Goal: Contribute content: Contribute content

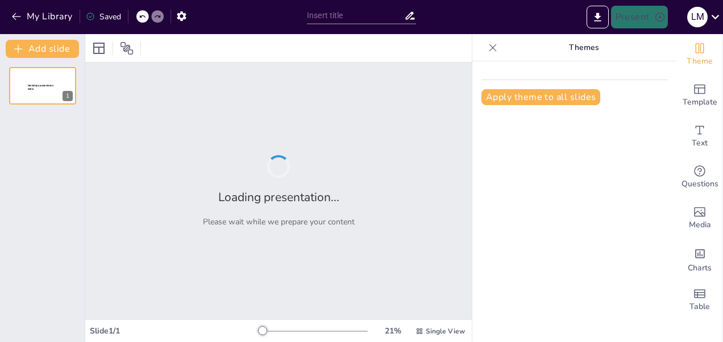
type input "Implicaciones Globales: La Guerra entre Rusia y Ucrania en el Contexto Internac…"
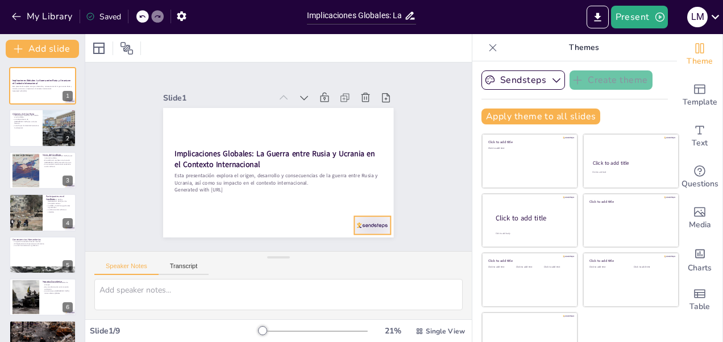
click at [361, 219] on div at bounding box center [373, 225] width 36 height 18
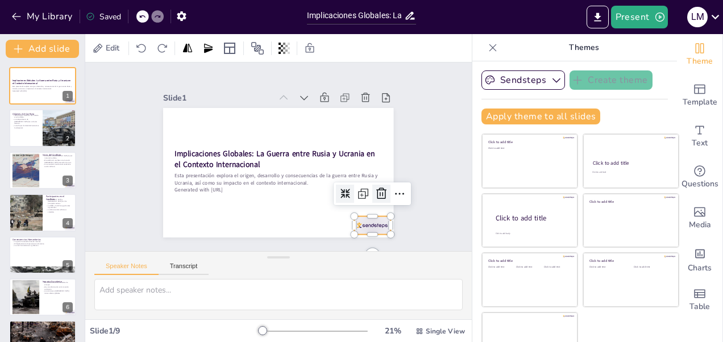
click at [369, 197] on icon at bounding box center [376, 204] width 15 height 15
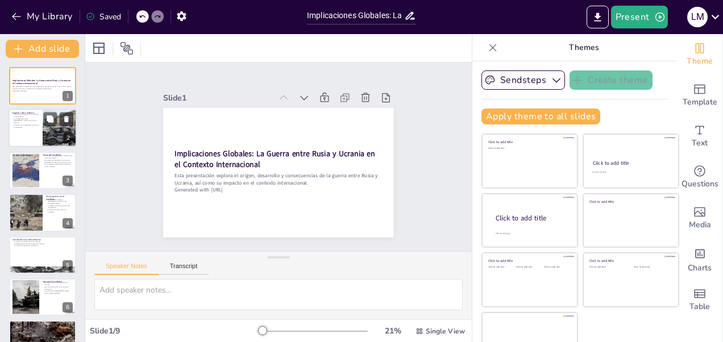
click at [30, 123] on p "La independencia de [GEOGRAPHIC_DATA] fue un factor decisivo." at bounding box center [25, 121] width 27 height 6
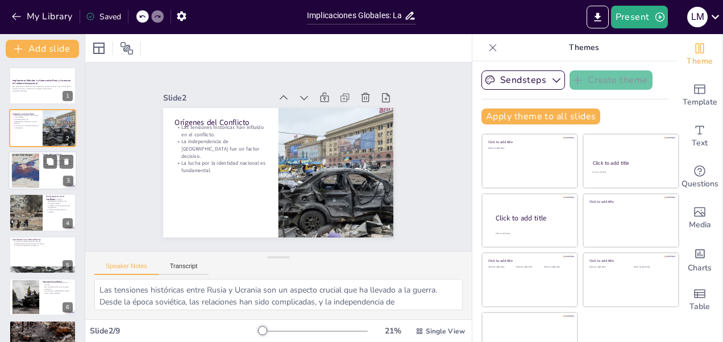
click at [32, 165] on div at bounding box center [25, 170] width 59 height 35
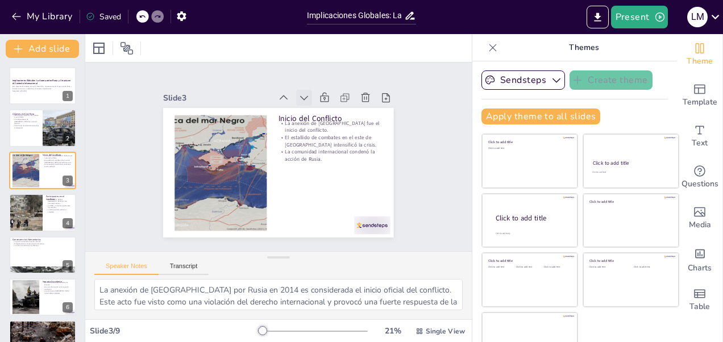
click at [322, 111] on icon at bounding box center [329, 118] width 15 height 15
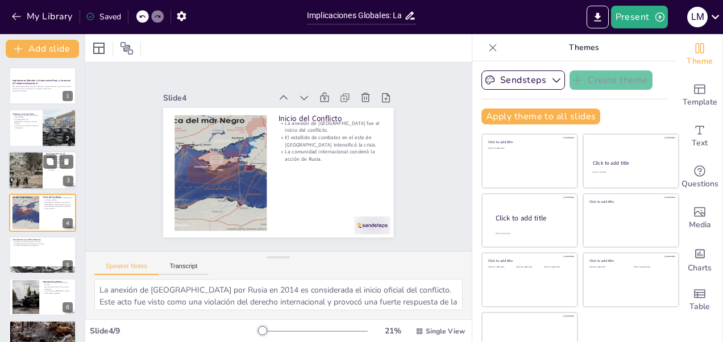
click at [37, 180] on div at bounding box center [26, 170] width 58 height 39
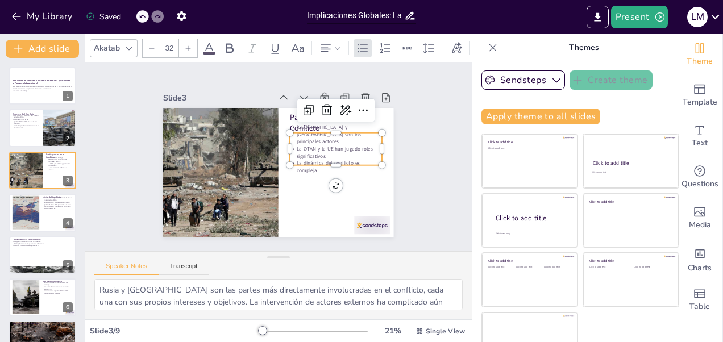
click at [300, 149] on p "La OTAN y la UE han jugado roles significativos." at bounding box center [335, 170] width 92 height 42
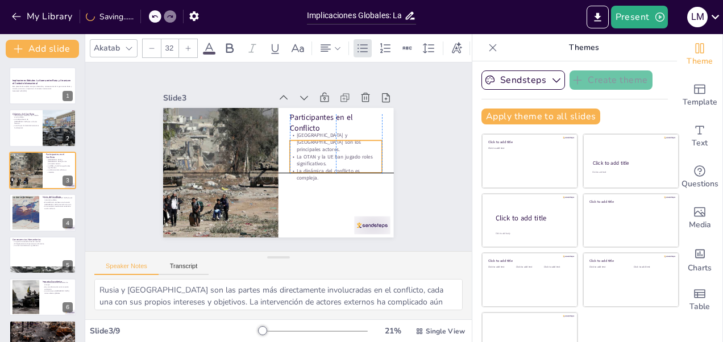
drag, startPoint x: 354, startPoint y: 145, endPoint x: 355, endPoint y: 155, distance: 9.1
click at [355, 158] on p "La OTAN y la UE han jugado roles significativos." at bounding box center [330, 183] width 90 height 51
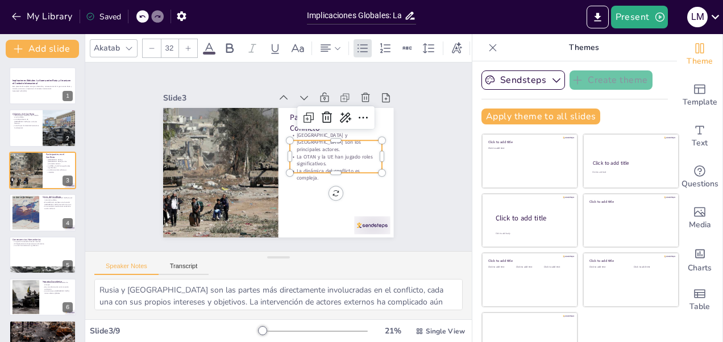
click at [398, 139] on div "Slide 1 Implicaciones Globales: La Guerra entre Rusia y Ucrania en el Contexto …" at bounding box center [279, 157] width 330 height 244
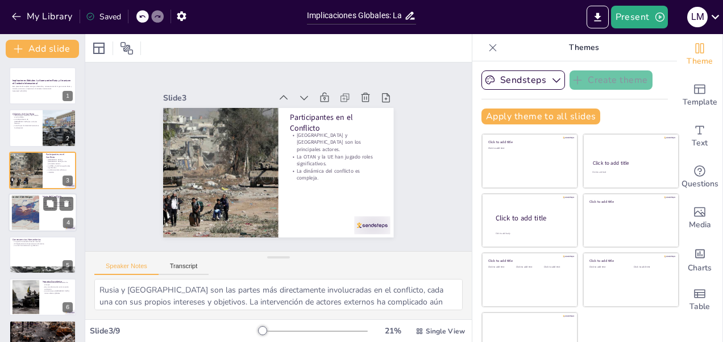
click at [41, 201] on div at bounding box center [43, 212] width 68 height 39
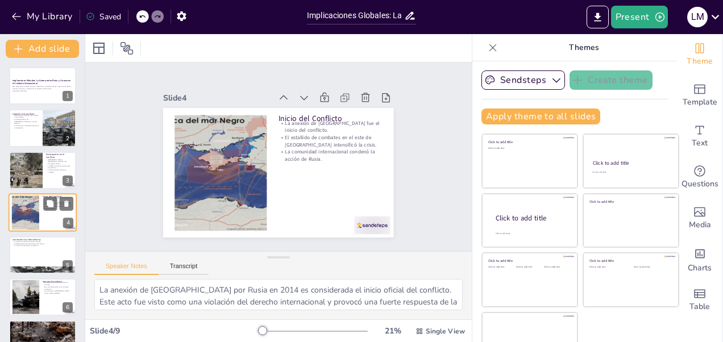
scroll to position [12, 0]
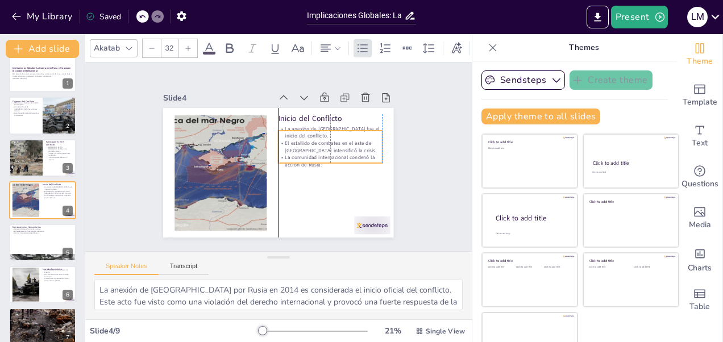
drag, startPoint x: 302, startPoint y: 134, endPoint x: 301, endPoint y: 139, distance: 5.8
click at [301, 140] on p "El estallido de combates en el este de [GEOGRAPHIC_DATA] intensificó la crisis." at bounding box center [331, 158] width 105 height 36
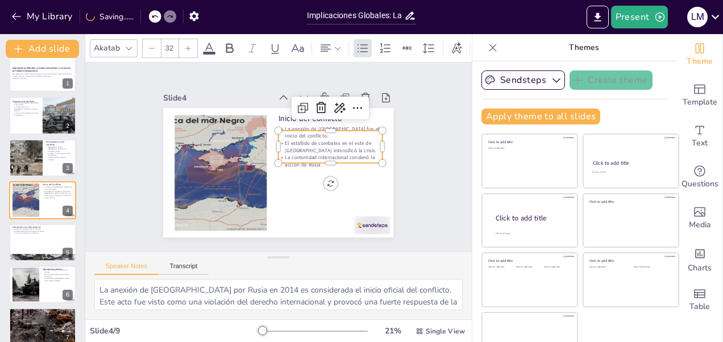
click at [406, 141] on div "Slide 1 Implicaciones Globales: La Guerra entre Rusia y Ucrania en el Contexto …" at bounding box center [278, 156] width 321 height 219
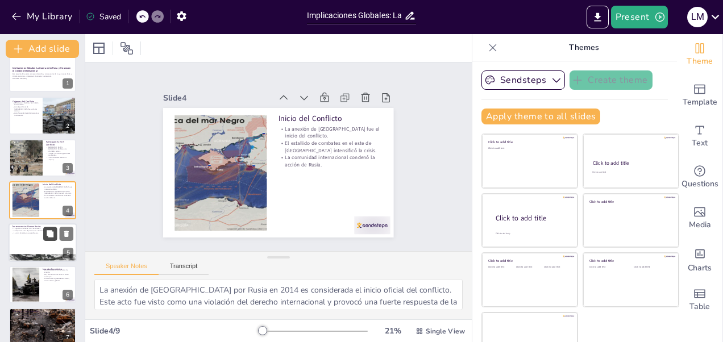
click at [46, 236] on icon at bounding box center [50, 234] width 8 height 8
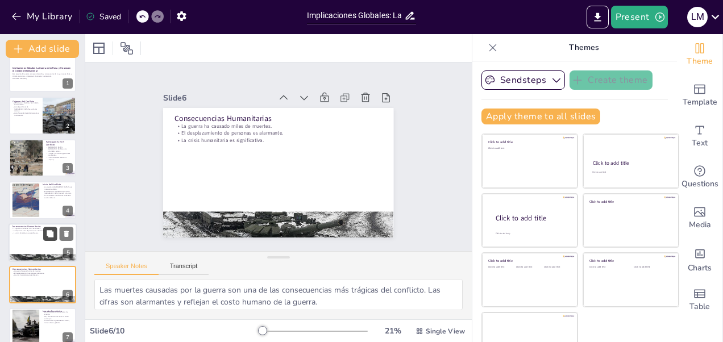
scroll to position [97, 0]
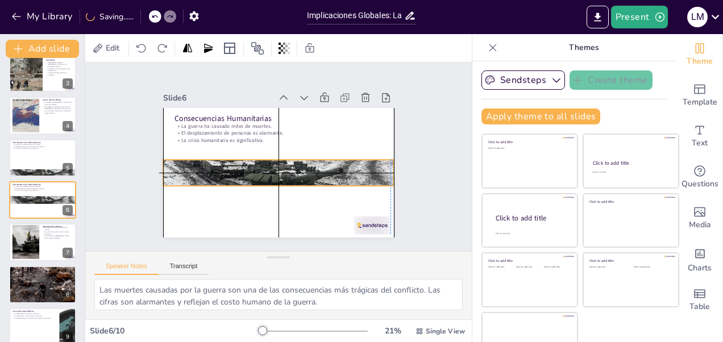
drag, startPoint x: 226, startPoint y: 222, endPoint x: 222, endPoint y: 170, distance: 52.4
click at [222, 170] on div at bounding box center [275, 172] width 257 height 198
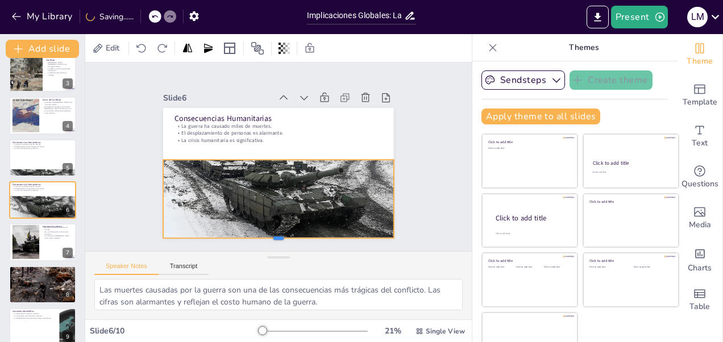
drag, startPoint x: 265, startPoint y: 183, endPoint x: 268, endPoint y: 235, distance: 52.4
click at [268, 235] on div at bounding box center [260, 240] width 227 height 57
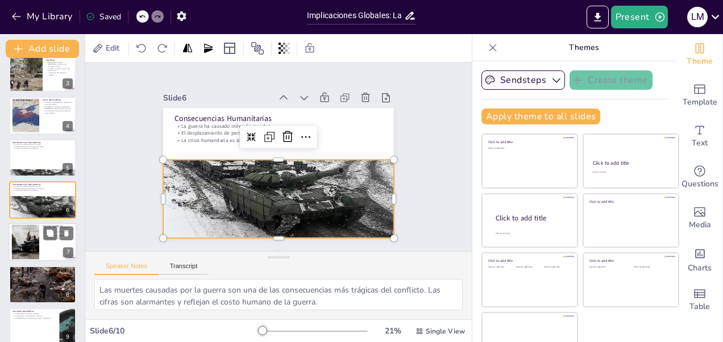
click at [18, 245] on div at bounding box center [25, 242] width 61 height 35
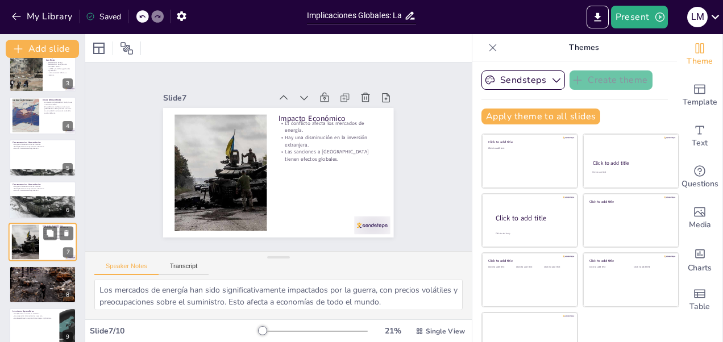
scroll to position [139, 0]
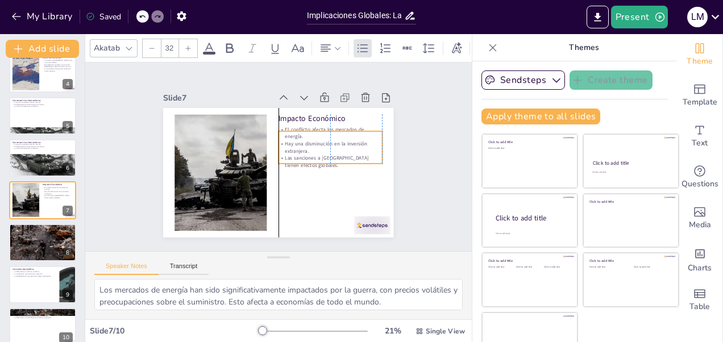
drag, startPoint x: 302, startPoint y: 137, endPoint x: 302, endPoint y: 143, distance: 6.2
click at [302, 143] on p "Hay una disminución en la inversión extranjera." at bounding box center [330, 163] width 103 height 45
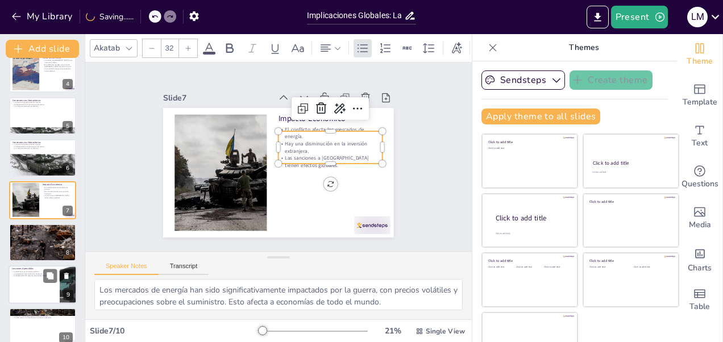
click at [36, 287] on div at bounding box center [43, 284] width 68 height 39
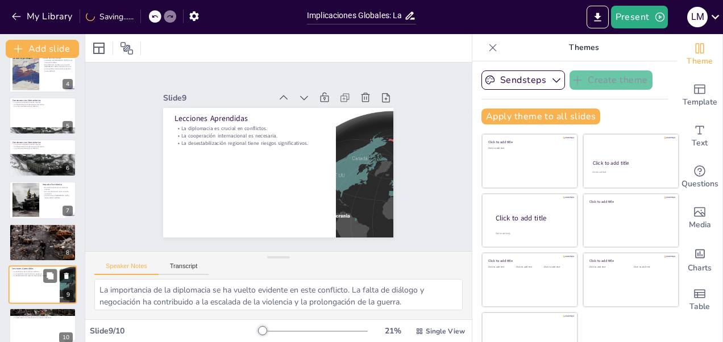
scroll to position [152, 0]
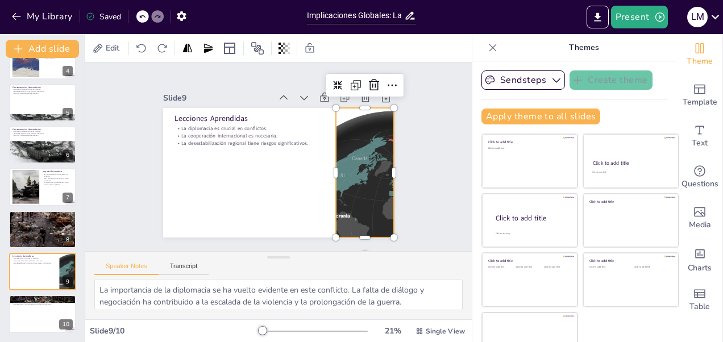
click at [326, 162] on div at bounding box center [359, 190] width 196 height 162
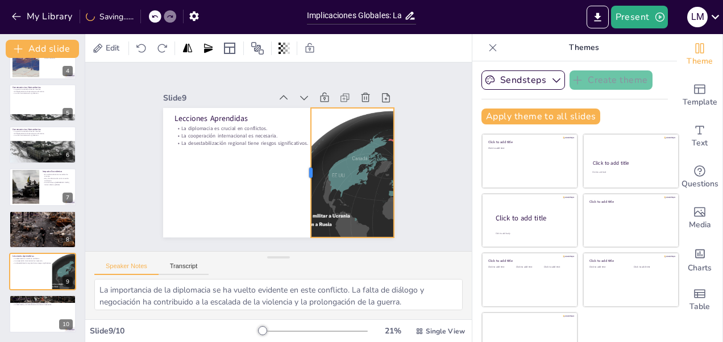
drag, startPoint x: 322, startPoint y: 165, endPoint x: 297, endPoint y: 166, distance: 25.0
click at [302, 166] on div at bounding box center [306, 173] width 9 height 130
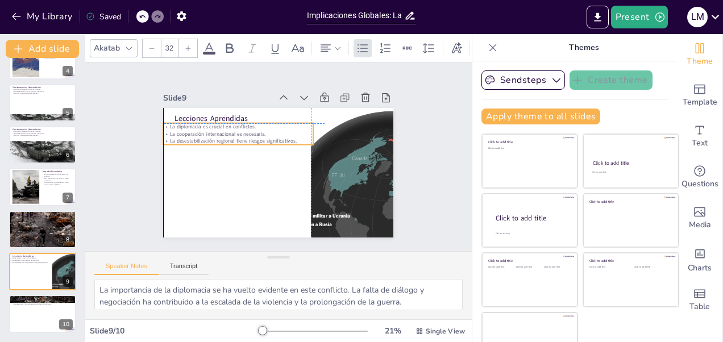
drag, startPoint x: 243, startPoint y: 128, endPoint x: 232, endPoint y: 127, distance: 10.9
click at [232, 130] on p "La cooperación internacional es necesaria." at bounding box center [237, 133] width 149 height 7
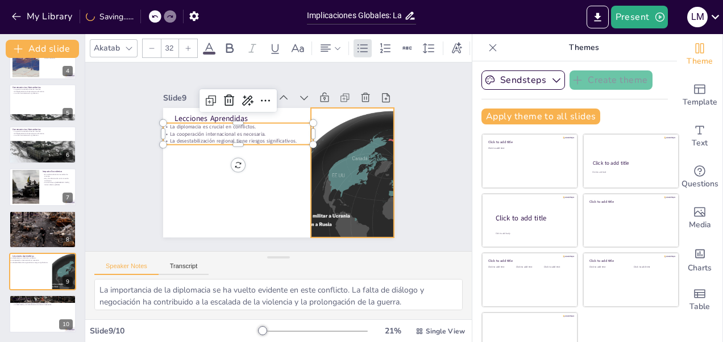
click at [323, 155] on div at bounding box center [345, 214] width 214 height 198
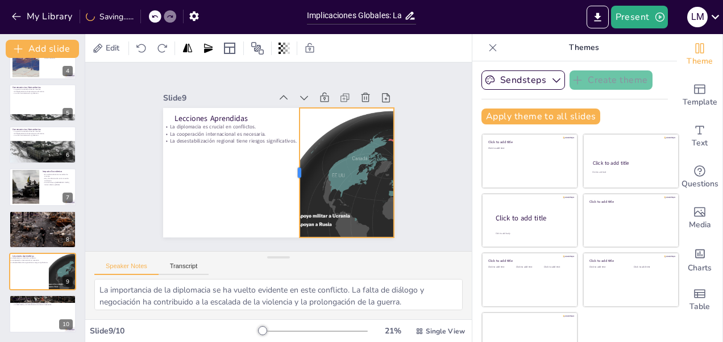
drag, startPoint x: 297, startPoint y: 165, endPoint x: 285, endPoint y: 166, distance: 11.4
click at [290, 166] on div at bounding box center [294, 173] width 9 height 130
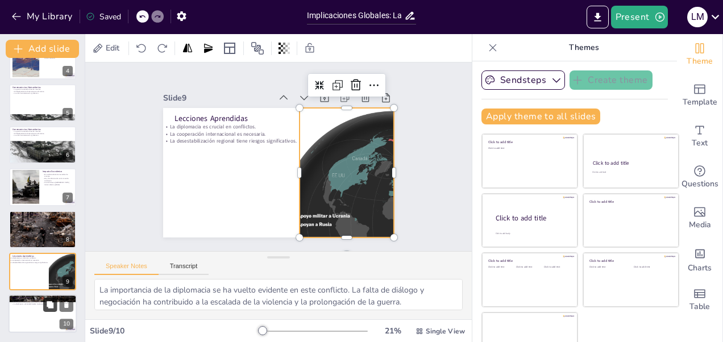
click at [44, 307] on button at bounding box center [50, 305] width 14 height 14
type textarea "Comprender las implicaciones globales del conflicto es fundamental para los est…"
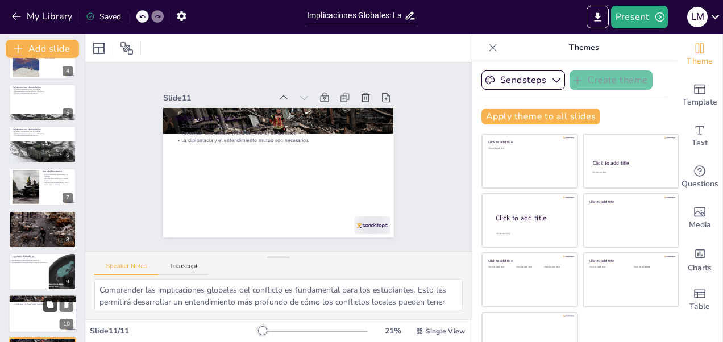
scroll to position [194, 0]
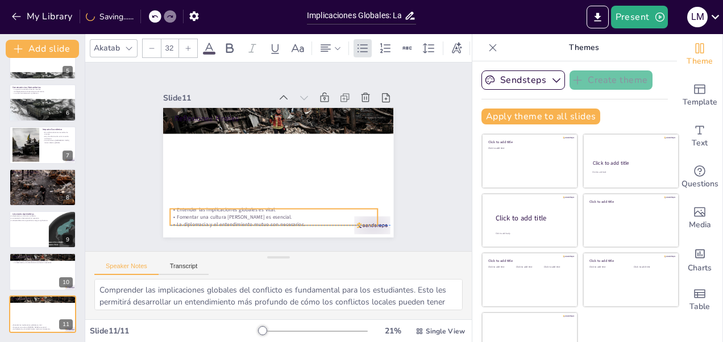
drag, startPoint x: 319, startPoint y: 130, endPoint x: 315, endPoint y: 209, distance: 79.7
click at [315, 209] on p "Fomentar una cultura [PERSON_NAME] es esencial." at bounding box center [255, 212] width 199 height 71
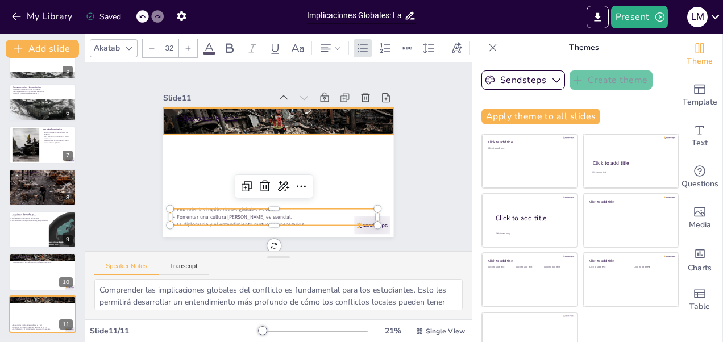
click at [310, 120] on div at bounding box center [302, 130] width 274 height 268
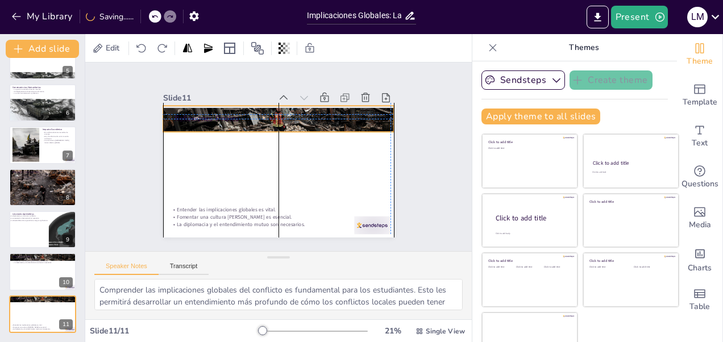
click at [264, 123] on div at bounding box center [290, 120] width 266 height 217
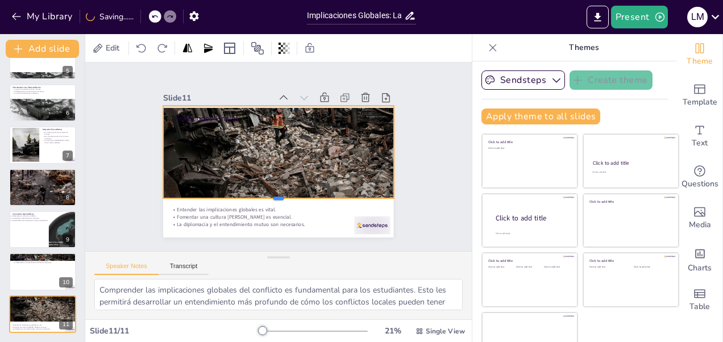
drag, startPoint x: 267, startPoint y: 130, endPoint x: 283, endPoint y: 197, distance: 68.4
click at [283, 197] on div at bounding box center [264, 201] width 222 height 80
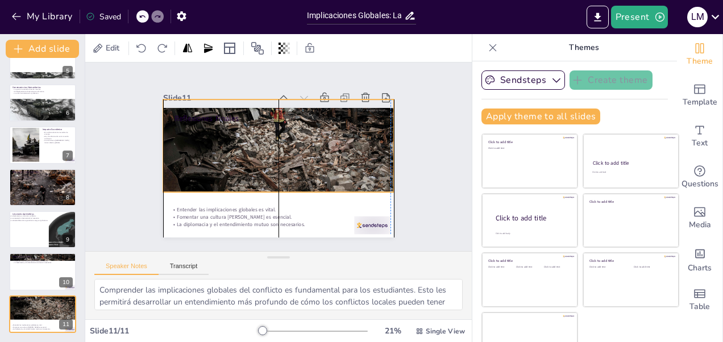
drag, startPoint x: 295, startPoint y: 157, endPoint x: 295, endPoint y: 151, distance: 6.2
click at [295, 151] on div at bounding box center [279, 114] width 232 height 156
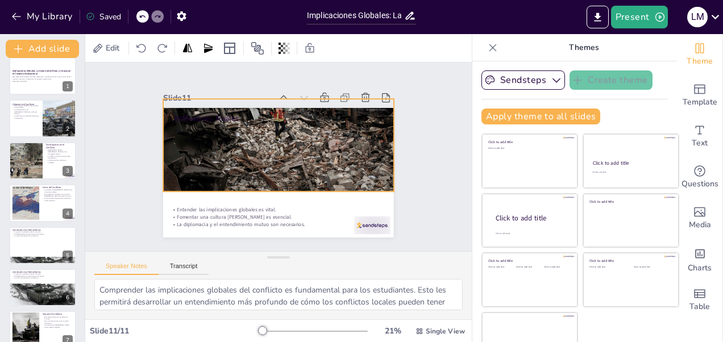
scroll to position [0, 0]
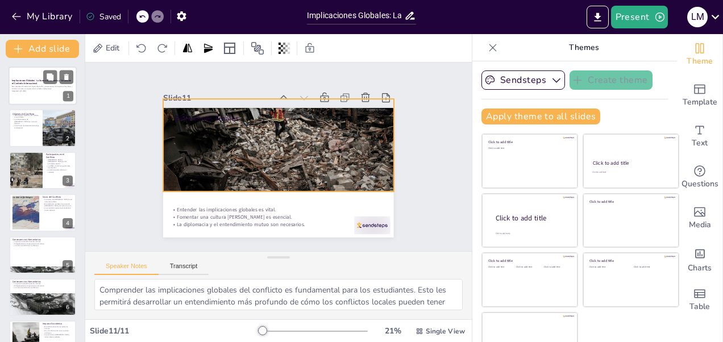
click at [39, 82] on p "Implicaciones Globales: La Guerra entre Rusia y Ucrania en el Contexto Internac…" at bounding box center [42, 82] width 61 height 6
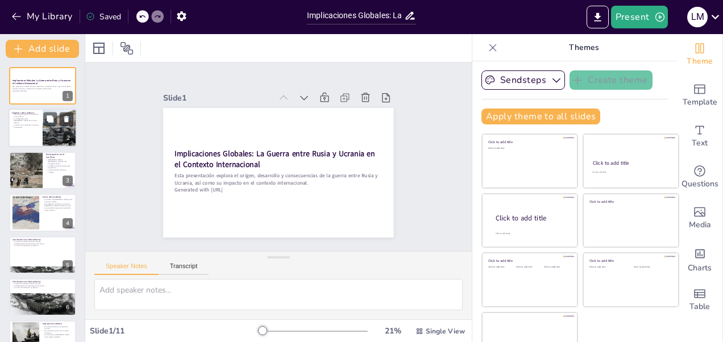
click at [42, 131] on div at bounding box center [43, 128] width 68 height 39
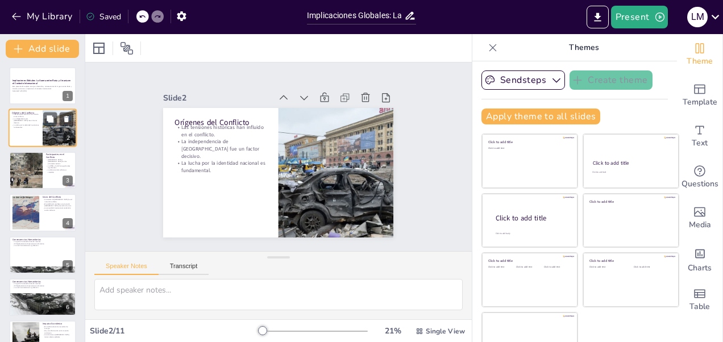
type textarea "Las tensiones históricas entre Rusia y Ucrania son un aspecto crucial que ha ll…"
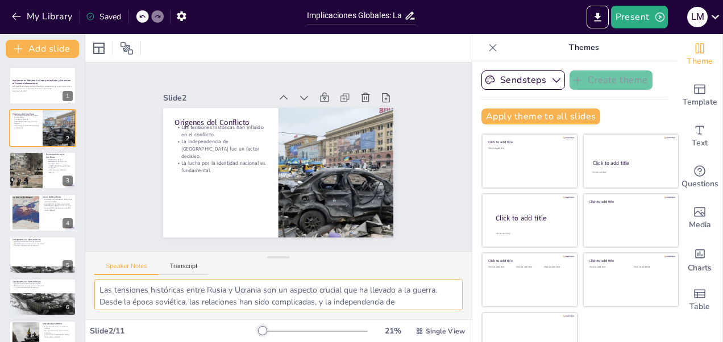
click at [372, 303] on textarea "Las tensiones históricas entre Rusia y Ucrania son un aspecto crucial que ha ll…" at bounding box center [278, 294] width 368 height 31
click at [426, 299] on textarea "Las tensiones históricas entre Rusia y Ucrania son un aspecto crucial que ha ll…" at bounding box center [278, 294] width 368 height 31
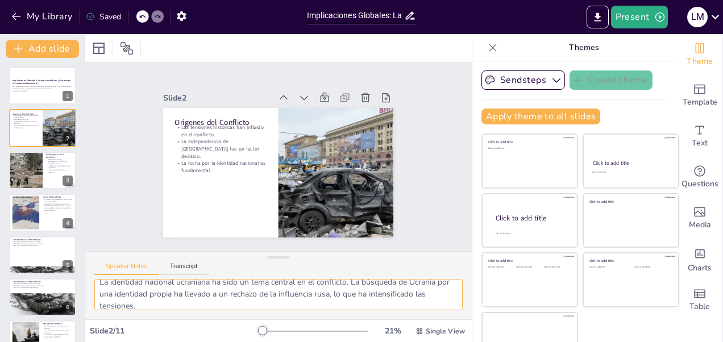
scroll to position [86, 0]
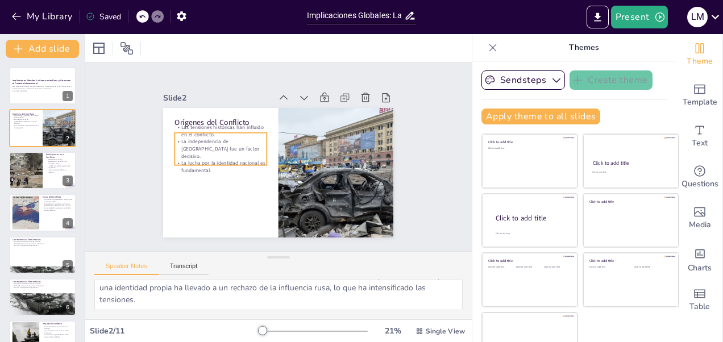
click at [196, 156] on p "La lucha por la identidad nacional es fundamental." at bounding box center [232, 121] width 72 height 78
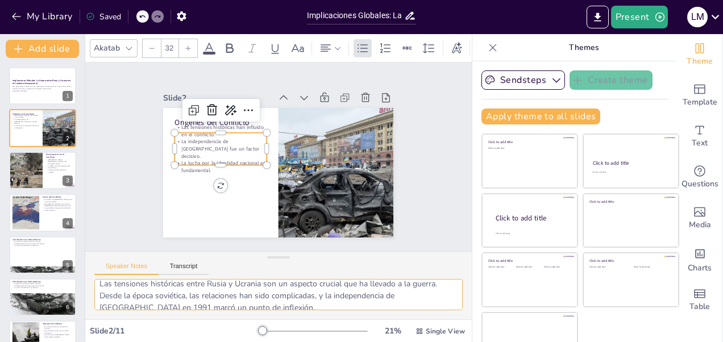
scroll to position [0, 0]
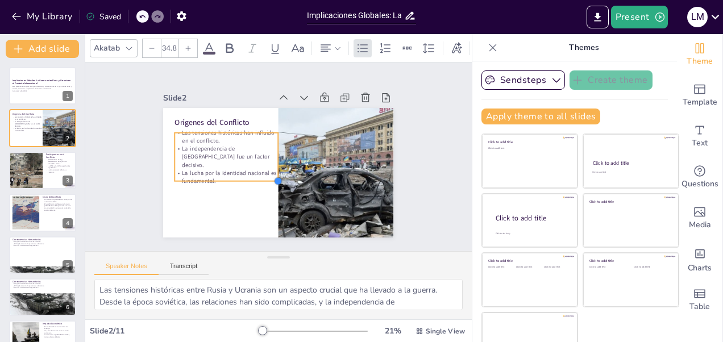
type input "34.3"
drag, startPoint x: 255, startPoint y: 161, endPoint x: 240, endPoint y: 164, distance: 14.9
click at [240, 164] on div "Orígenes del Conflicto Las tensiones históricas han influido en el conflicto. L…" at bounding box center [264, 164] width 227 height 264
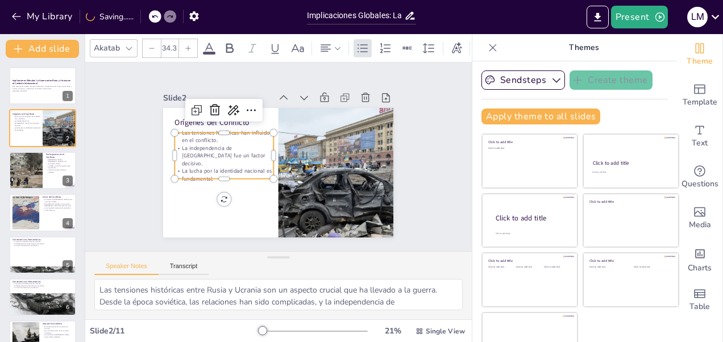
click at [401, 153] on div "Slide 1 Implicaciones Globales: La Guerra entre Rusia y Ucrania en el Contexto …" at bounding box center [278, 157] width 244 height 330
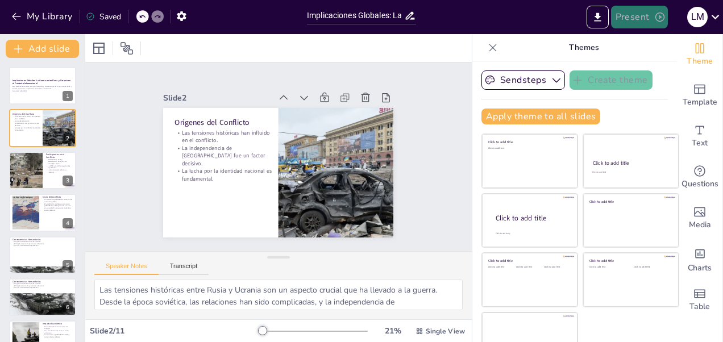
click at [643, 12] on button "Present" at bounding box center [639, 17] width 57 height 23
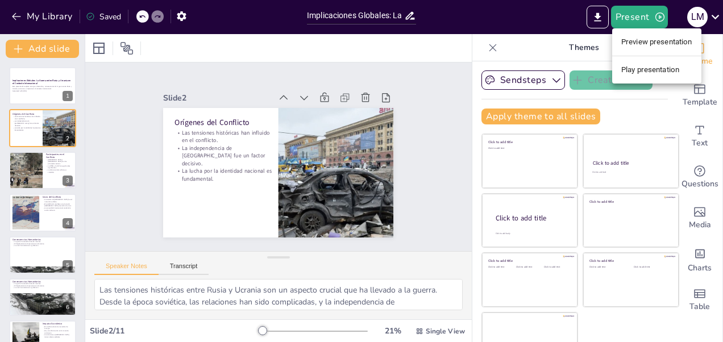
click at [634, 66] on li "Play presentation" at bounding box center [656, 70] width 89 height 18
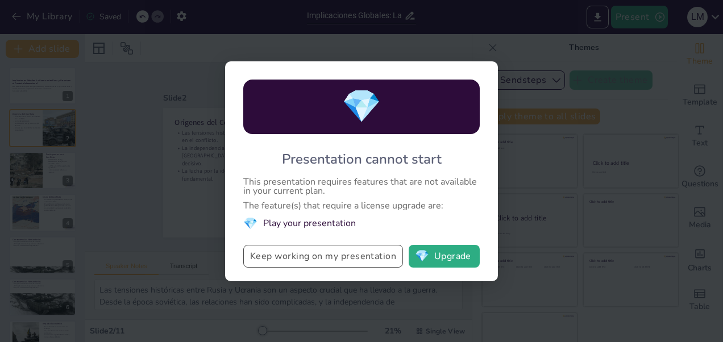
click at [323, 258] on button "Keep working on my presentation" at bounding box center [323, 256] width 160 height 23
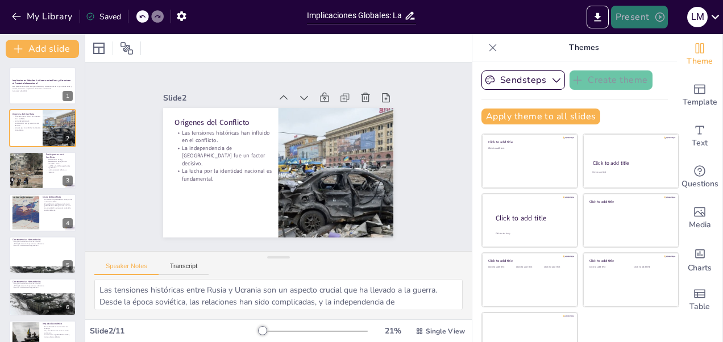
click at [640, 16] on button "Present" at bounding box center [639, 17] width 57 height 23
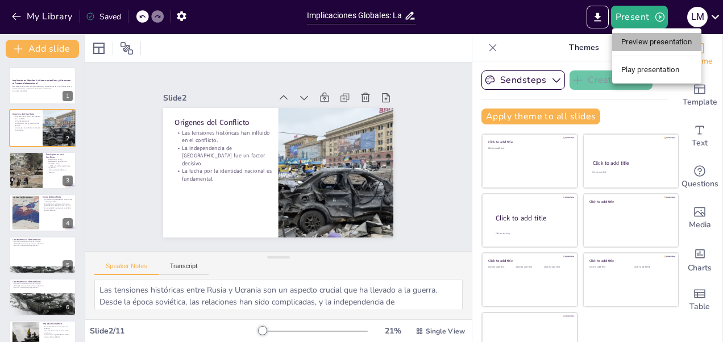
click at [630, 41] on li "Preview presentation" at bounding box center [656, 42] width 89 height 18
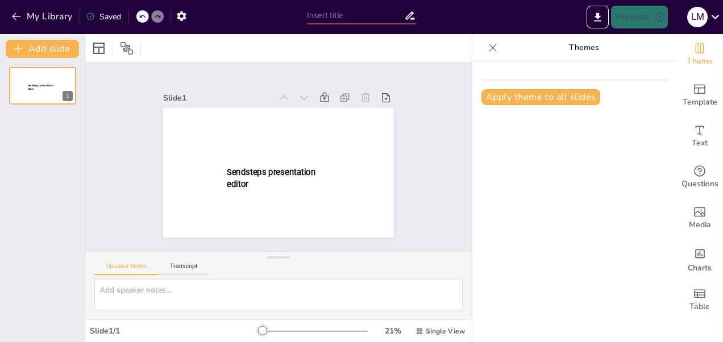
type input "Implicaciones Globales: La Guerra entre Rusia y Ucrania en el Contexto Internac…"
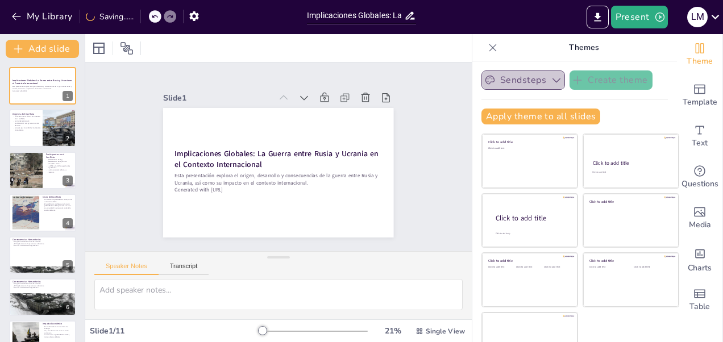
click at [523, 76] on button "Sendsteps" at bounding box center [523, 79] width 84 height 19
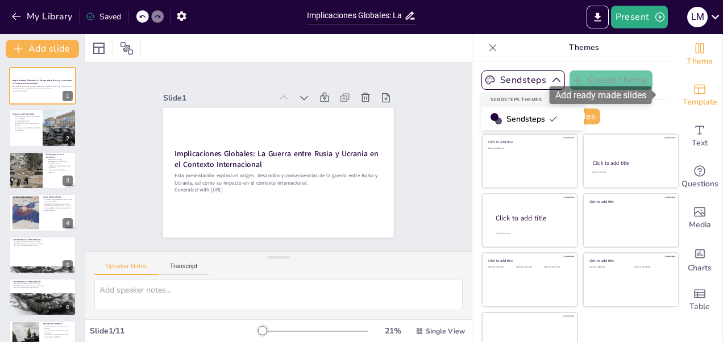
click at [684, 96] on span "Template" at bounding box center [699, 102] width 35 height 12
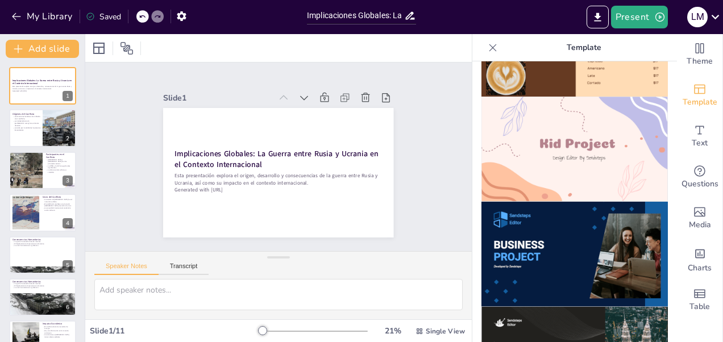
scroll to position [818, 0]
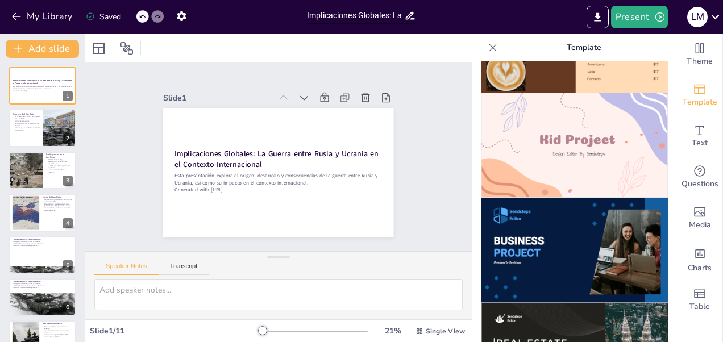
click at [589, 134] on img at bounding box center [574, 145] width 186 height 105
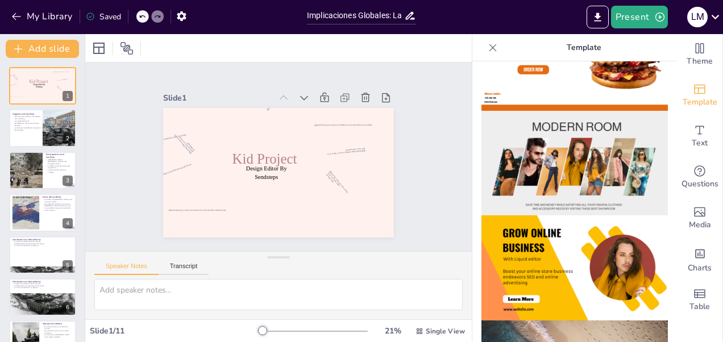
scroll to position [1162, 0]
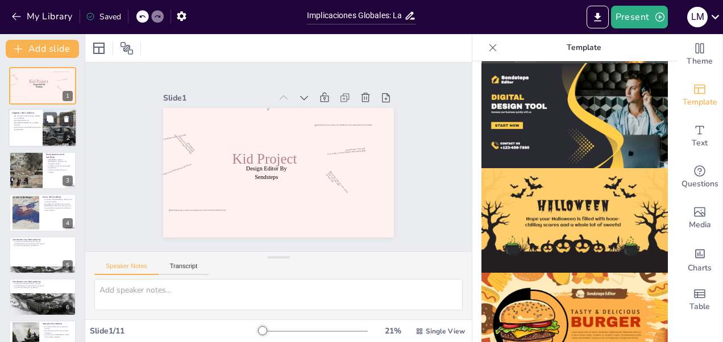
click at [32, 114] on p "Orígenes del Conflicto" at bounding box center [25, 113] width 27 height 3
type textarea "Las tensiones históricas entre Rusia y Ucrania son un aspecto crucial que ha ll…"
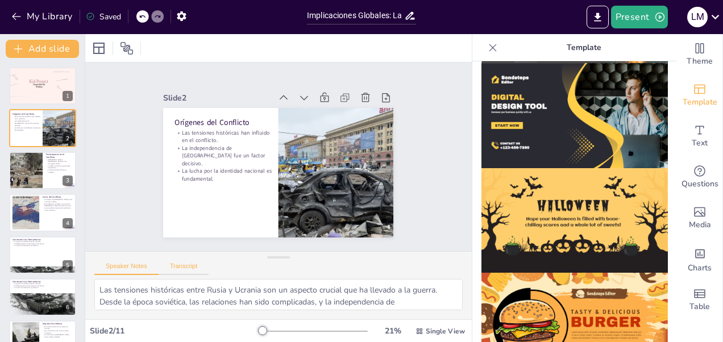
click at [184, 262] on button "Transcript" at bounding box center [184, 268] width 51 height 12
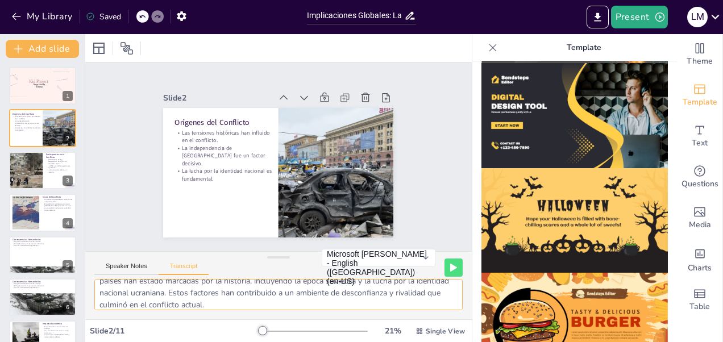
scroll to position [38, 0]
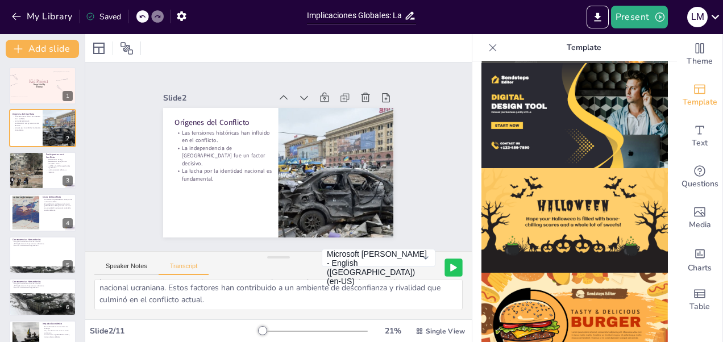
click at [451, 270] on icon at bounding box center [454, 267] width 6 height 7
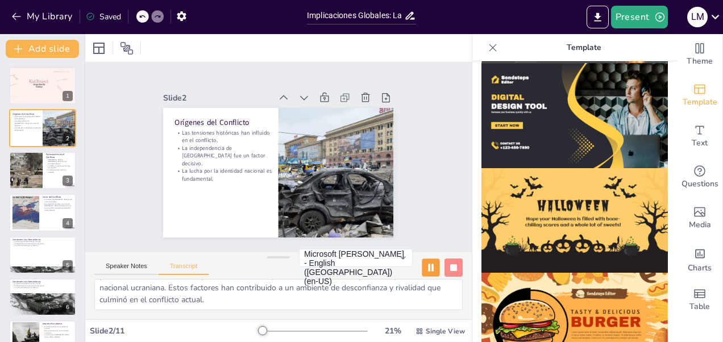
click at [410, 265] on div "Microsoft David - English (United States) (en-US) Microsoft David - English (Un…" at bounding box center [381, 268] width 164 height 38
click at [431, 264] on rect at bounding box center [432, 268] width 2 height 8
click at [118, 269] on button "Speaker Notes" at bounding box center [126, 268] width 64 height 12
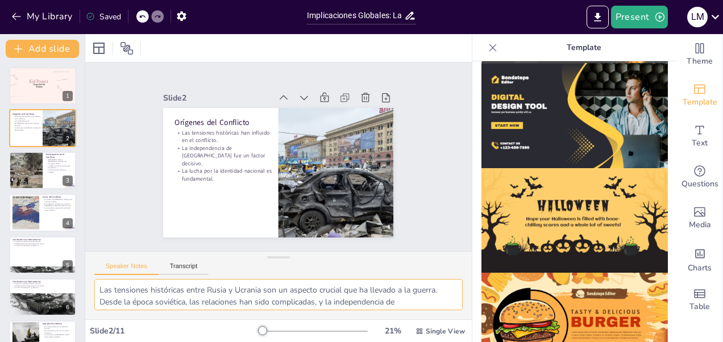
drag, startPoint x: 95, startPoint y: 286, endPoint x: 217, endPoint y: 294, distance: 122.4
click at [217, 294] on textarea "Las tensiones históricas entre Rusia y Ucrania son un aspecto crucial que ha ll…" at bounding box center [278, 294] width 368 height 31
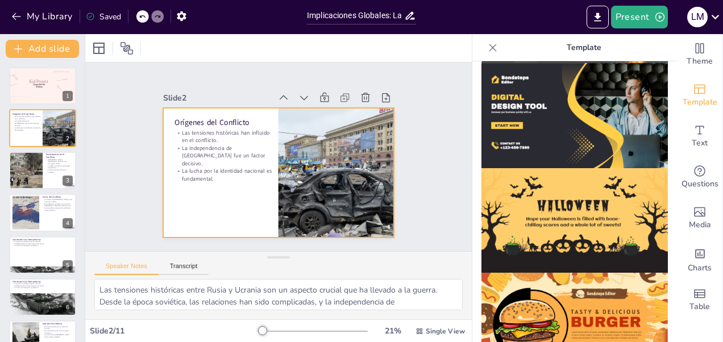
click at [223, 222] on div at bounding box center [278, 173] width 230 height 130
click at [210, 172] on p "La lucha por la identidad nacional es fundamental." at bounding box center [224, 174] width 99 height 15
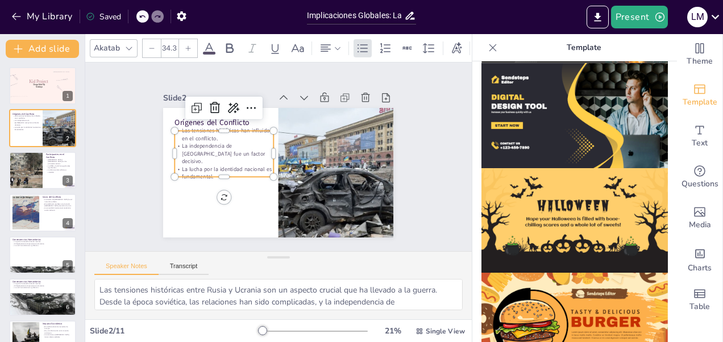
click at [131, 209] on div "Slide 1 Design Editor By Sendsteps Kid Project Slide 2 Orígenes del Conflicto L…" at bounding box center [278, 156] width 294 height 161
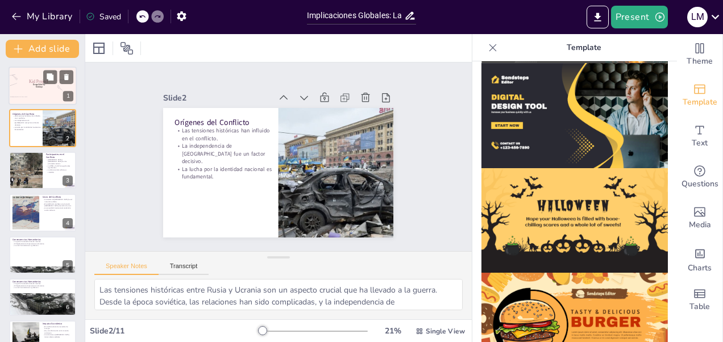
click at [39, 73] on div at bounding box center [36, 69] width 20 height 18
